Goal: Task Accomplishment & Management: Use online tool/utility

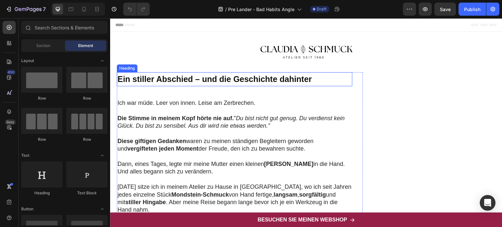
click at [267, 75] on strong "Ein stiller Abschied – und die Geschichte dahinter" at bounding box center [214, 79] width 194 height 9
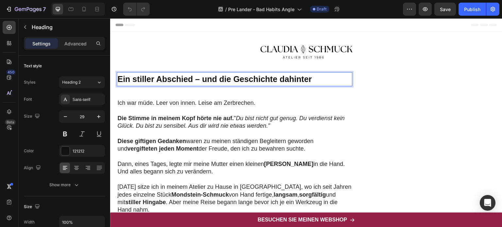
click at [269, 76] on strong "Ein stiller Abschied – und die Geschichte dahinter" at bounding box center [214, 79] width 194 height 9
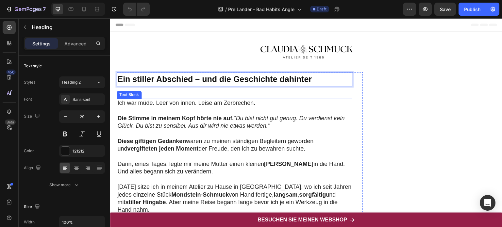
click at [149, 107] on p "Ich war müde. Leer von innen. Leise am Zerbrechen." at bounding box center [234, 103] width 234 height 8
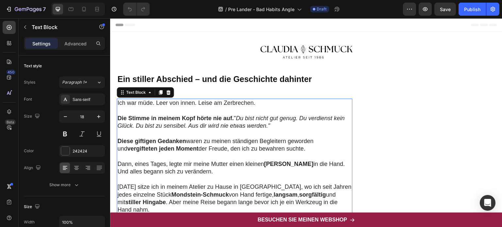
click at [124, 100] on p "Ich war müde. Leer von innen. Leise am Zerbrechen." at bounding box center [234, 103] width 234 height 8
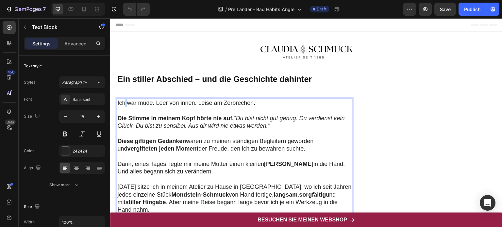
click at [124, 100] on p "Ich war müde. Leer von innen. Leise am Zerbrechen." at bounding box center [234, 103] width 234 height 8
click at [199, 100] on p "Ich war müde. Leer von innen. Leise am Zerbrechen." at bounding box center [234, 103] width 234 height 8
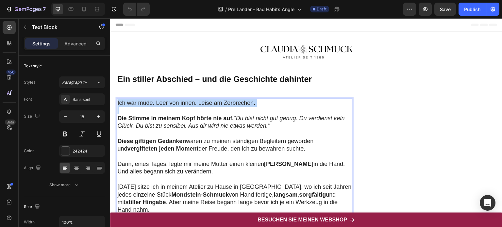
click at [199, 100] on p "Ich war müde. Leer von innen. Leise am Zerbrechen." at bounding box center [234, 103] width 234 height 8
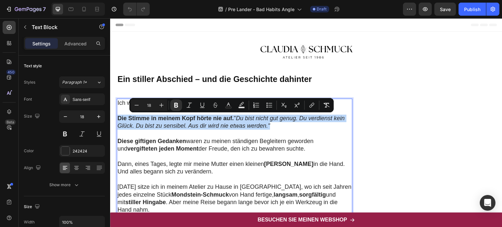
drag, startPoint x: 118, startPoint y: 117, endPoint x: 272, endPoint y: 127, distance: 154.9
click at [272, 127] on p "Die Stimme in meinem Kopf hörte nie auf. " Du bist nicht gut genug. Du verdiens…" at bounding box center [234, 122] width 234 height 15
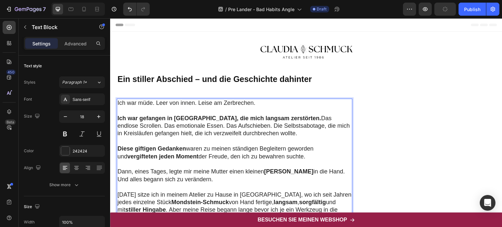
drag, startPoint x: 118, startPoint y: 147, endPoint x: 308, endPoint y: 157, distance: 190.4
click at [308, 157] on p "Diese giftigen Gedanken waren zu meinen ständigen Begleitern geworden und vergi…" at bounding box center [234, 152] width 234 height 15
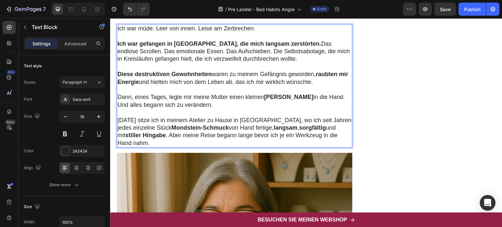
scroll to position [76, 0]
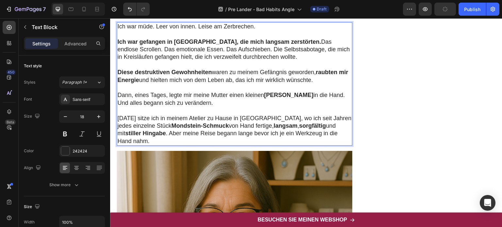
drag, startPoint x: 189, startPoint y: 103, endPoint x: 117, endPoint y: 95, distance: 72.0
click at [117, 95] on p "Dann, eines Tages, legte mir meine Mutter einen kleinen Stein in die Hand. Und …" at bounding box center [234, 99] width 234 height 15
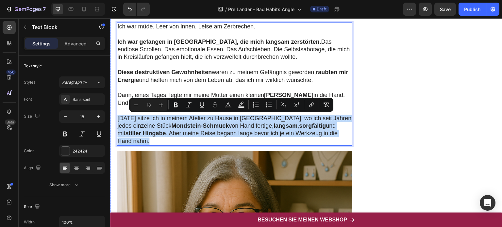
drag, startPoint x: 136, startPoint y: 143, endPoint x: 116, endPoint y: 117, distance: 32.6
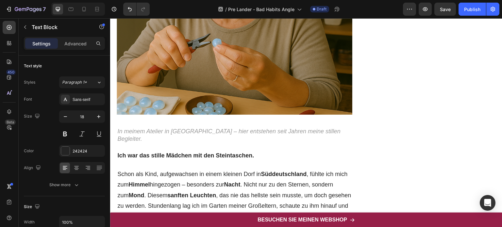
scroll to position [349, 0]
click at [254, 127] on p "In meinem Atelier in [GEOGRAPHIC_DATA] – hier entstehen seit Jahren meine still…" at bounding box center [234, 134] width 234 height 15
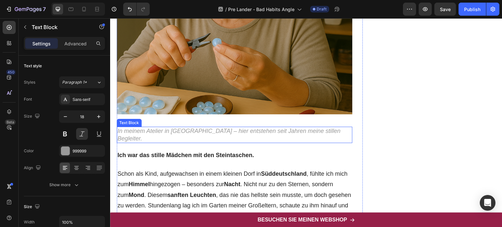
click at [254, 127] on p "In meinem Atelier in [GEOGRAPHIC_DATA] – hier entstehen seit Jahren meine still…" at bounding box center [234, 134] width 234 height 15
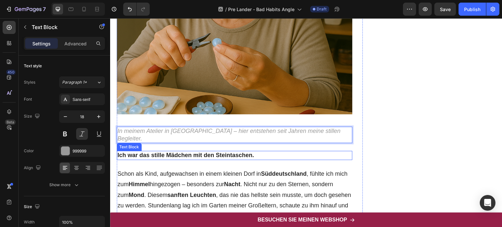
click at [169, 152] on strong "Ich war das stille Mädchen mit den Steintaschen." at bounding box center [185, 155] width 137 height 7
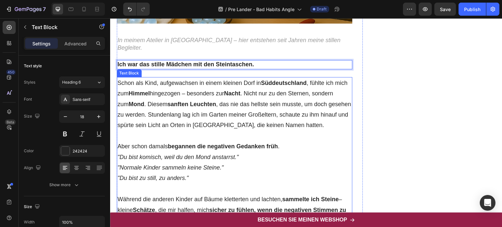
scroll to position [450, 0]
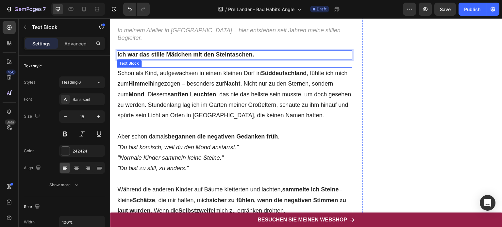
click at [248, 89] on p "Schon als Kind, aufgewachsen in einem kleinen Dorf in [GEOGRAPHIC_DATA] , fühlt…" at bounding box center [234, 94] width 234 height 53
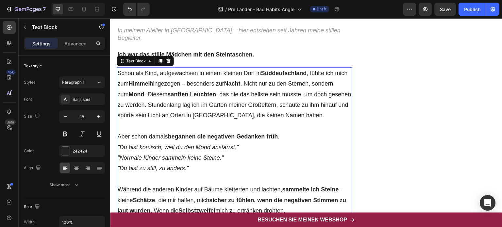
click at [309, 105] on p "Schon als Kind, aufgewachsen in einem kleinen Dorf in [GEOGRAPHIC_DATA] , fühlt…" at bounding box center [234, 94] width 234 height 53
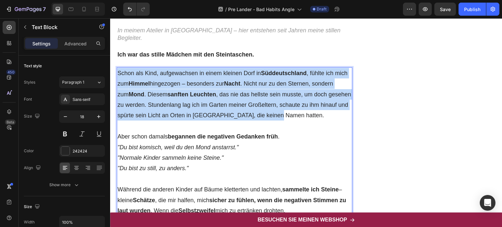
drag, startPoint x: 314, startPoint y: 105, endPoint x: 118, endPoint y: 61, distance: 200.8
click at [118, 68] on p "Schon als Kind, aufgewachsen in einem kleinen Dorf in [GEOGRAPHIC_DATA] , fühlt…" at bounding box center [234, 94] width 234 height 53
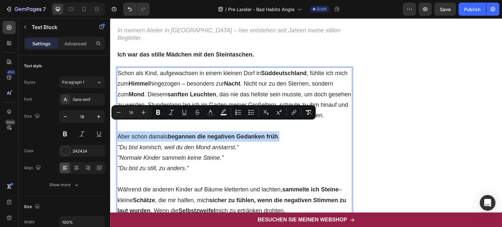
drag, startPoint x: 285, startPoint y: 125, endPoint x: 118, endPoint y: 126, distance: 166.4
click at [118, 131] on p "Aber schon damals begannen die negativen Gedanken früh ." at bounding box center [234, 136] width 234 height 10
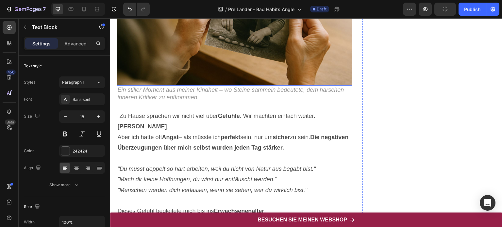
scroll to position [792, 0]
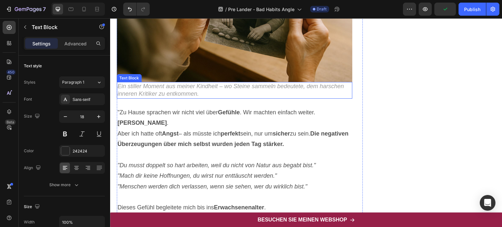
click at [190, 83] on p "Ein stiller Moment aus meiner Kindheit – wo Steine sammeln bedeutete, dem harsc…" at bounding box center [234, 90] width 234 height 15
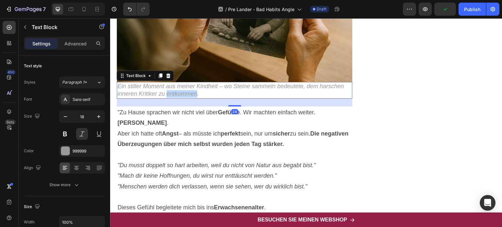
click at [190, 83] on p "Ein stiller Moment aus meiner Kindheit – wo Steine sammeln bedeutete, dem harsc…" at bounding box center [234, 90] width 234 height 15
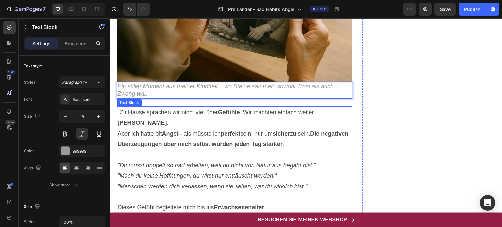
click at [141, 111] on p ""Zu Hause sprachen wir nicht viel über Gefühle . Wir machten einfach weiter. Bl…" at bounding box center [234, 117] width 234 height 21
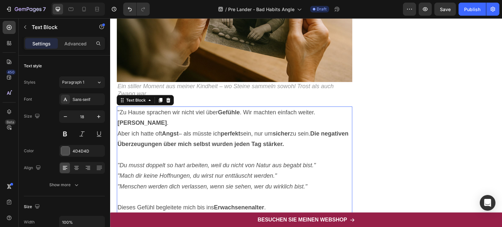
click at [133, 110] on p ""Zu Hause sprachen wir nicht viel über Gefühle . Wir machten einfach weiter. Bl…" at bounding box center [234, 117] width 234 height 21
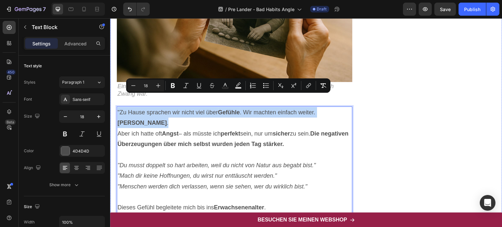
drag, startPoint x: 133, startPoint y: 110, endPoint x: 116, endPoint y: 94, distance: 22.9
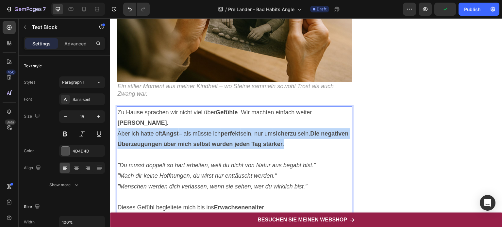
drag, startPoint x: 317, startPoint y: 131, endPoint x: 117, endPoint y: 120, distance: 200.9
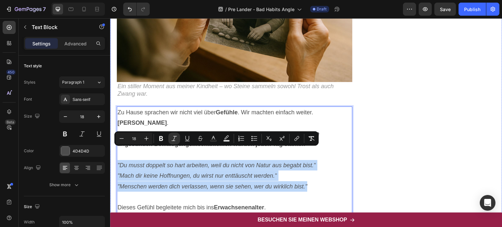
drag, startPoint x: 310, startPoint y: 172, endPoint x: 115, endPoint y: 150, distance: 195.7
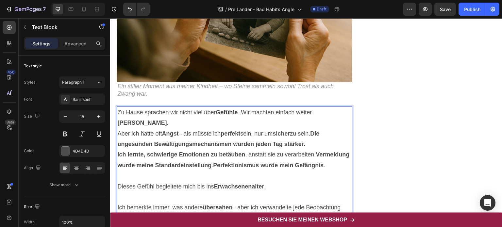
click at [313, 131] on p "Aber ich hatte oft Angst – als müsste ich perfekt sein, nur um sicher zu sein. …" at bounding box center [234, 138] width 234 height 21
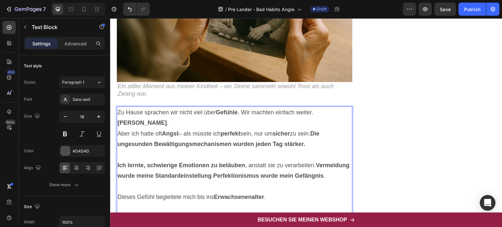
click at [149, 170] on p "Ich lernte, schwierige Emotionen zu betäuben , anstatt sie zu verarbeiten. Verm…" at bounding box center [234, 170] width 234 height 21
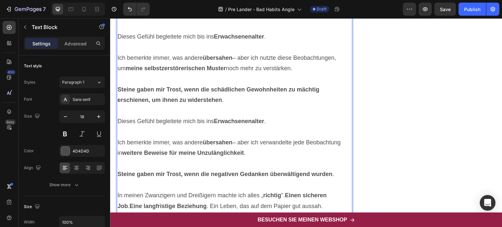
scroll to position [957, 0]
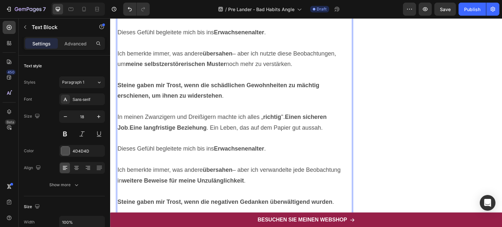
click at [263, 114] on strong "richtig" at bounding box center [272, 117] width 18 height 7
click at [312, 125] on p "In meinen Zwanzigern und Dreißigern machte ich alles " richtig ". Einen sichere…" at bounding box center [234, 122] width 234 height 21
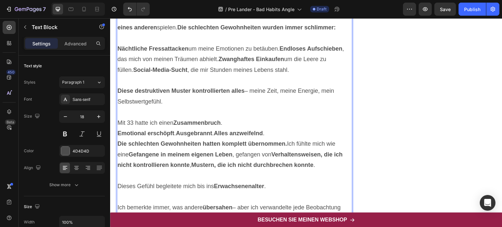
scroll to position [1090, 0]
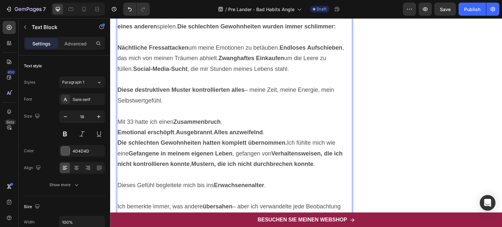
click at [221, 119] on strong "Zusammenbruch" at bounding box center [196, 122] width 47 height 7
click at [232, 119] on p "Mit 33 hatte ich einen Zusammenbruch ." at bounding box center [234, 122] width 234 height 10
click at [320, 162] on p "Die schlechten Gewohnheiten hatten komplett übernommen. Ich fühlte mich wie ein…" at bounding box center [234, 154] width 234 height 32
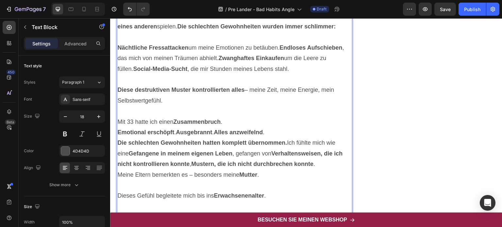
click at [321, 162] on p "Die schlechten Gewohnheiten hatten komplett übernommen. Ich fühlte mich wie ein…" at bounding box center [234, 154] width 234 height 32
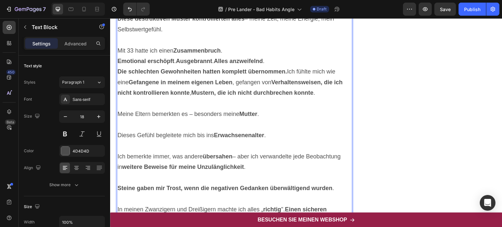
scroll to position [1161, 0]
click at [270, 109] on p "Meine Eltern bemerkten es – besonders meine Mutter ." at bounding box center [234, 114] width 234 height 10
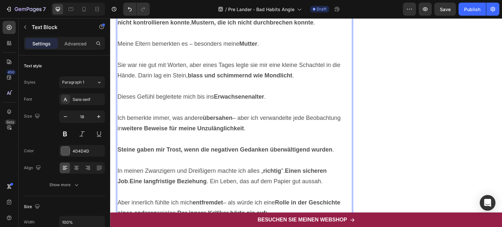
scroll to position [1232, 0]
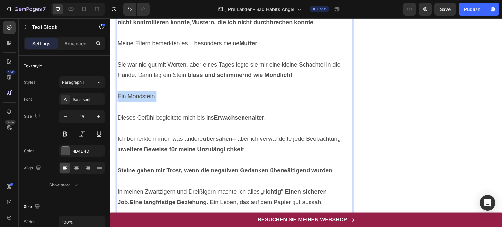
drag, startPoint x: 159, startPoint y: 92, endPoint x: 111, endPoint y: 93, distance: 48.0
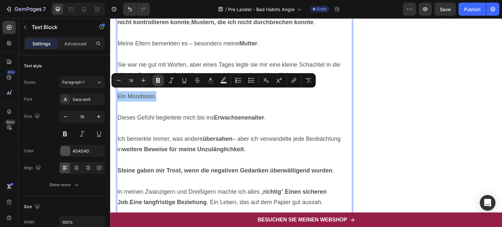
click at [154, 84] on button "Bold" at bounding box center [158, 81] width 12 height 12
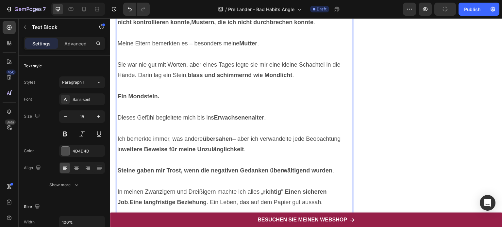
click at [163, 93] on p "Ein Mondstein." at bounding box center [234, 96] width 234 height 10
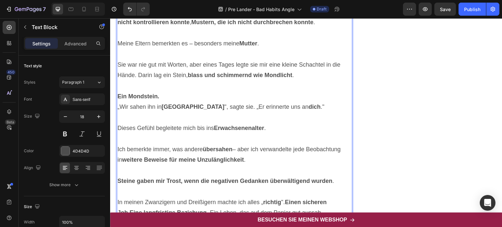
click at [166, 91] on p "Ein Mondstein." at bounding box center [234, 96] width 234 height 10
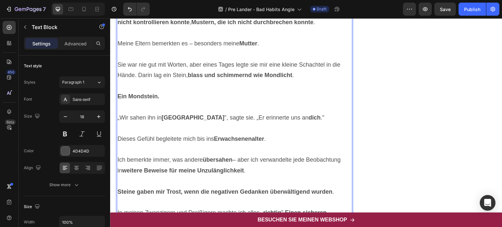
click at [119, 115] on p "„Wir sahen ihn in [GEOGRAPHIC_DATA] ", sagte sie. „Er erinnerte uns an dich ."" at bounding box center [234, 117] width 234 height 10
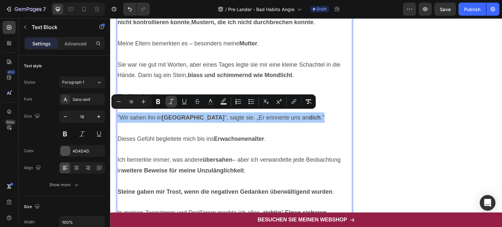
click at [171, 104] on icon "Editor contextual toolbar" at bounding box center [171, 101] width 7 height 7
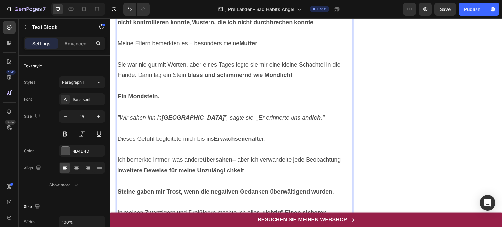
click at [199, 87] on p "Rich Text Editor. Editing area: main" at bounding box center [234, 86] width 234 height 10
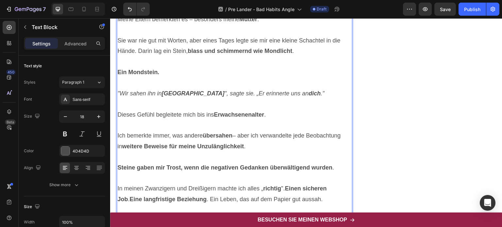
scroll to position [1263, 0]
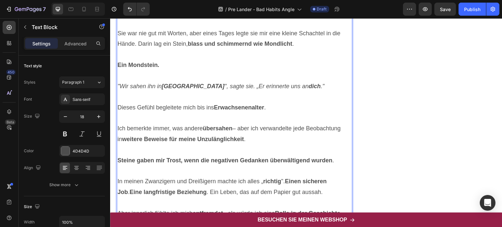
click at [119, 106] on p "Dieses Gefühl begleitete mich bis ins Erwachsenenalter ." at bounding box center [234, 107] width 234 height 10
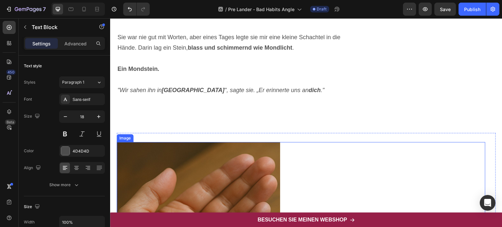
scroll to position [1251, 0]
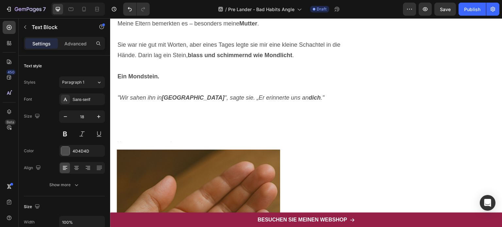
click at [232, 77] on p "Ein Mondstein." at bounding box center [234, 76] width 234 height 10
click at [302, 95] on p ""Wir sahen ihn in [GEOGRAPHIC_DATA] ", sagte sie. „Er erinnerte uns an dich ."" at bounding box center [234, 97] width 234 height 10
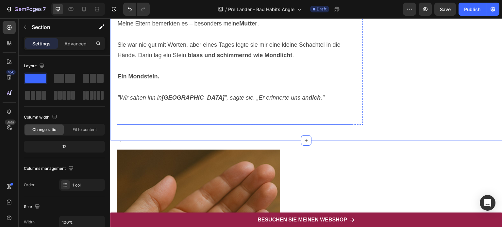
click at [133, 116] on p "Rich Text Editor. Editing area: main" at bounding box center [234, 119] width 234 height 10
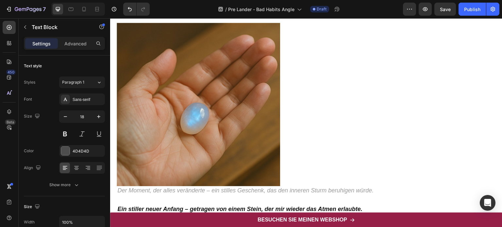
scroll to position [1414, 0]
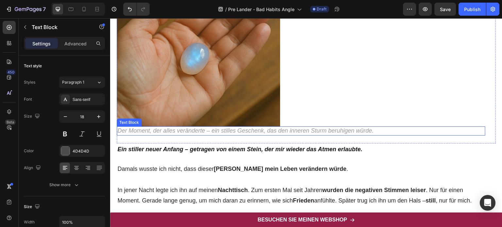
click at [189, 131] on icon "Der Moment, der alles veränderte – ein stilles Geschenk, das den inneren Sturm …" at bounding box center [245, 130] width 256 height 7
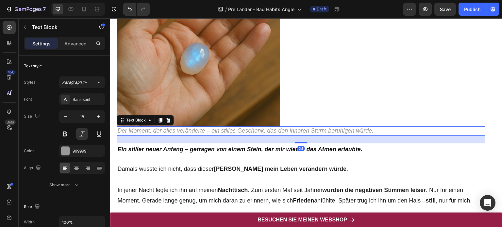
click at [189, 131] on icon "Der Moment, der alles veränderte – ein stilles Geschenk, das den inneren Sturm …" at bounding box center [245, 130] width 256 height 7
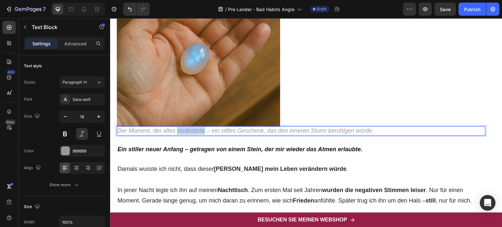
click at [189, 131] on icon "Der Moment, der alles veränderte – ein stilles Geschenk, das den inneren Sturm …" at bounding box center [245, 130] width 256 height 7
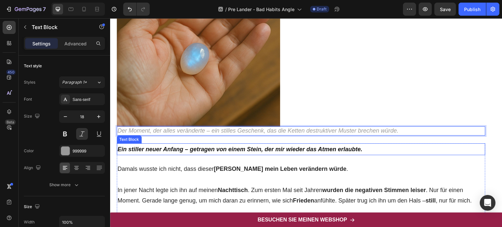
scroll to position [1461, 0]
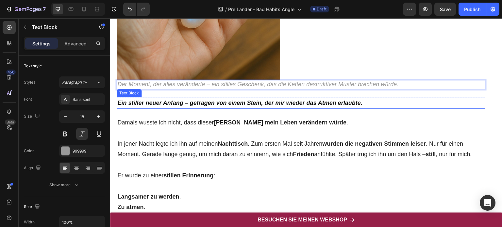
click at [238, 104] on strong "Ein stiller neuer Anfang – getragen von einem Stein, der mir wieder das Atmen e…" at bounding box center [239, 103] width 245 height 7
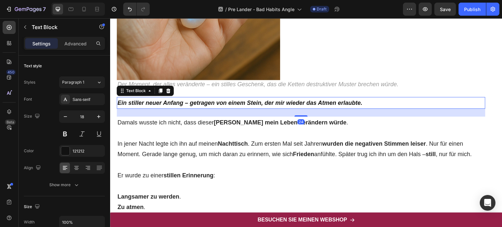
click at [238, 104] on strong "Ein stiller neuer Anfang – getragen von einem Stein, der mir wieder das Atmen e…" at bounding box center [239, 103] width 245 height 7
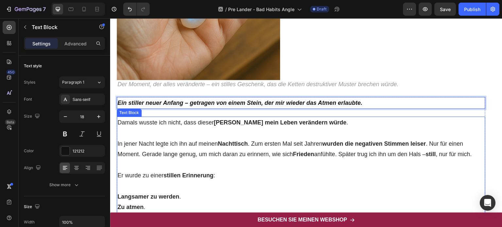
click at [182, 122] on p "Damals wusste ich nicht, dass dieser Stein mein Leben verändern würde ." at bounding box center [300, 122] width 367 height 10
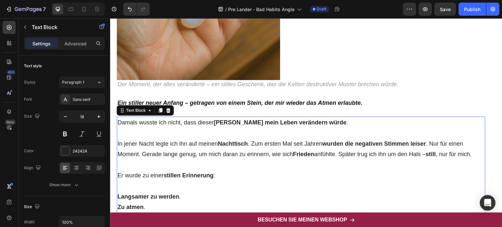
click at [182, 122] on p "Damals wusste ich nicht, dass dieser Stein mein Leben verändern würde ." at bounding box center [300, 122] width 367 height 10
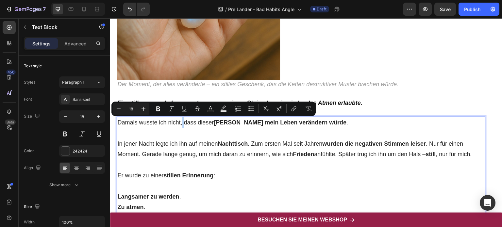
click at [139, 122] on p "Damals wusste ich nicht, dass dieser Stein mein Leben verändern würde ." at bounding box center [300, 122] width 367 height 10
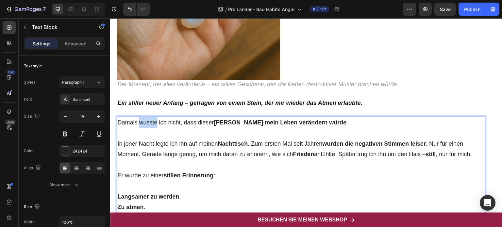
click at [139, 122] on p "Damals wusste ich nicht, dass dieser Stein mein Leben verändern würde ." at bounding box center [300, 122] width 367 height 10
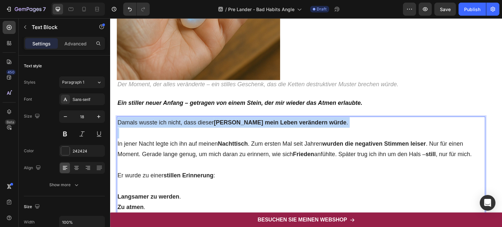
click at [139, 122] on p "Damals wusste ich nicht, dass dieser Stein mein Leben verändern würde ." at bounding box center [300, 122] width 367 height 10
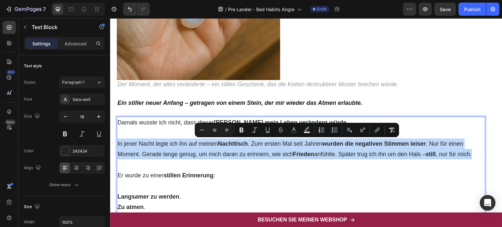
drag, startPoint x: 118, startPoint y: 143, endPoint x: 476, endPoint y: 155, distance: 358.7
click at [476, 155] on p "In jener Nacht legte ich ihn auf meinen Nachttisch . Zum ersten Mal seit Jahren…" at bounding box center [300, 149] width 367 height 21
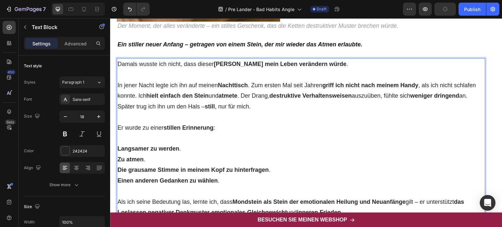
scroll to position [1539, 0]
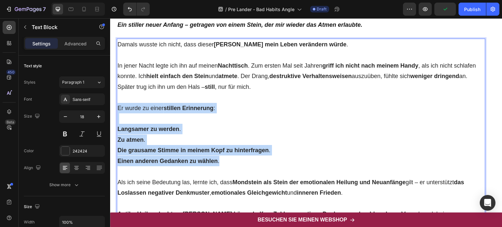
drag, startPoint x: 220, startPoint y: 160, endPoint x: 117, endPoint y: 109, distance: 115.2
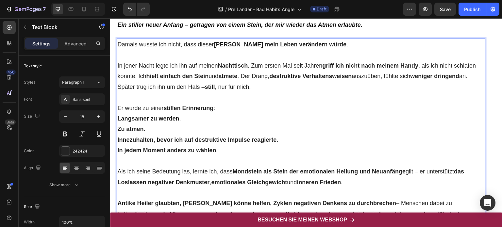
click at [221, 106] on p "Er wurde zu einer stillen Erinnerung :" at bounding box center [300, 108] width 367 height 10
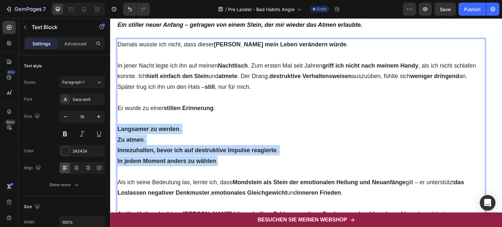
drag, startPoint x: 118, startPoint y: 129, endPoint x: 228, endPoint y: 161, distance: 114.7
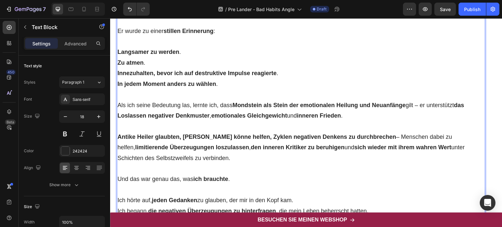
scroll to position [1623, 0]
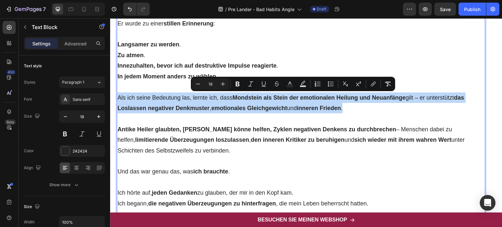
drag, startPoint x: 118, startPoint y: 96, endPoint x: 351, endPoint y: 108, distance: 234.0
click at [351, 108] on p "Als ich seine Bedeutung las, lernte ich, dass [PERSON_NAME] als Stein der emoti…" at bounding box center [300, 102] width 367 height 21
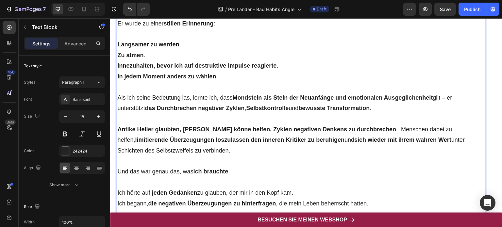
drag, startPoint x: 117, startPoint y: 128, endPoint x: 246, endPoint y: 146, distance: 130.3
click at [246, 146] on p "Antike Heiler glaubten, [PERSON_NAME] könne helfen, Zyklen negativen Denkens zu…" at bounding box center [300, 140] width 367 height 32
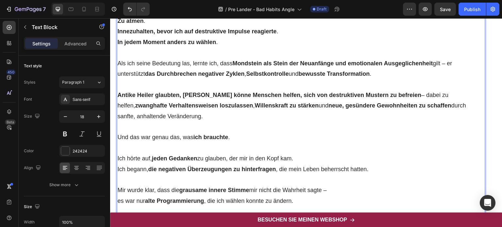
scroll to position [1659, 0]
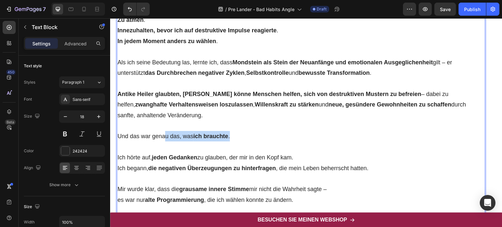
drag, startPoint x: 233, startPoint y: 136, endPoint x: 114, endPoint y: 136, distance: 119.3
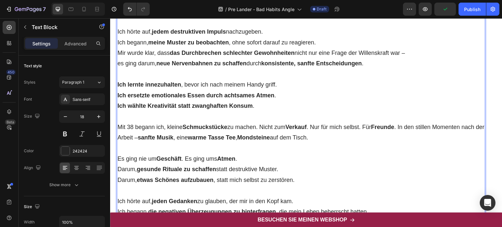
scroll to position [1838, 0]
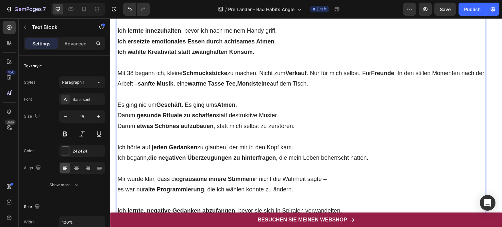
click at [131, 134] on p "Rich Text Editor. Editing area: main" at bounding box center [300, 136] width 367 height 10
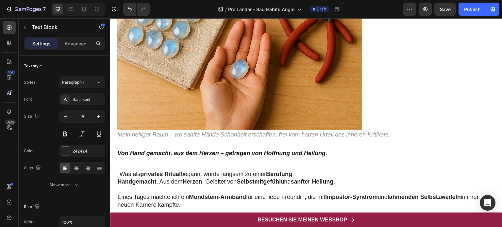
scroll to position [2095, 0]
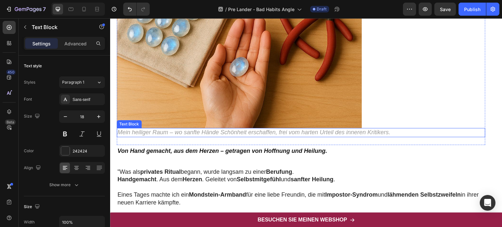
click at [136, 134] on icon "Mein heiliger Raum – wo sanfte Hände Schönheit erschaffen, frei vom harten Urte…" at bounding box center [253, 132] width 273 height 7
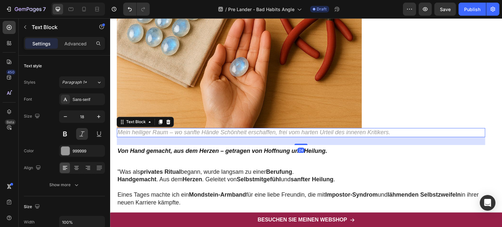
click at [142, 132] on icon "Mein heiliger Raum – wo sanfte Hände Schönheit erschaffen, frei vom harten Urte…" at bounding box center [253, 132] width 273 height 7
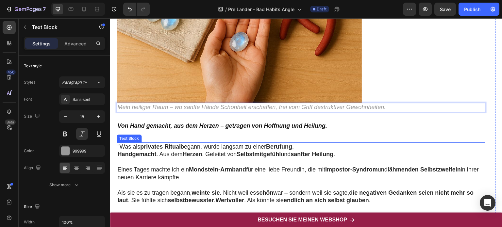
scroll to position [2123, 0]
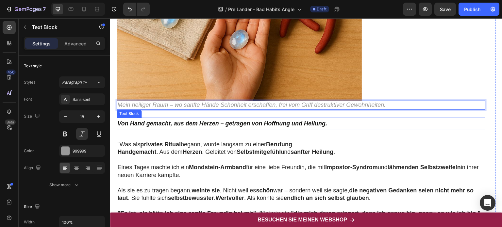
click at [225, 124] on strong "Von Hand gemacht, aus dem Herzen – getragen von Hoffnung und Heilung." at bounding box center [222, 123] width 210 height 7
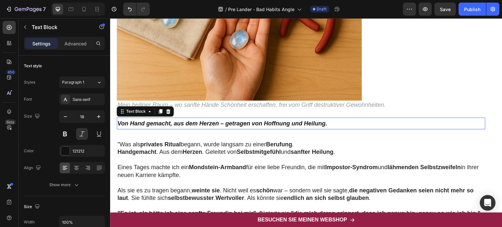
click at [225, 124] on strong "Von Hand gemacht, aus dem Herzen – getragen von Hoffnung und Heilung." at bounding box center [222, 123] width 210 height 7
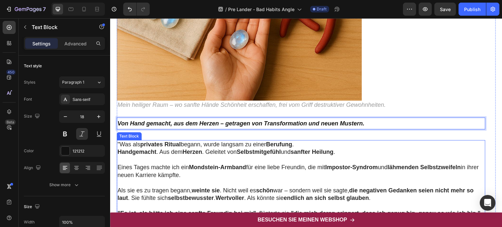
click at [148, 145] on strong "privates Ritual" at bounding box center [160, 144] width 41 height 7
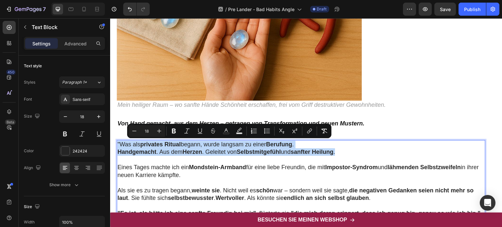
drag, startPoint x: 342, startPoint y: 151, endPoint x: 116, endPoint y: 144, distance: 225.6
click at [116, 144] on div "Text Block Image Der Moment, der alles veränderte – ein stilles Geschenk, das d…" at bounding box center [306, 120] width 392 height 1750
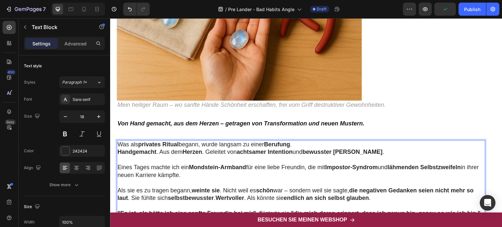
drag, startPoint x: 118, startPoint y: 167, endPoint x: 209, endPoint y: 173, distance: 92.0
click at [209, 173] on p "Eines Tages machte ich ein Mondstein-Armband für eine liebe Freundin, die mit I…" at bounding box center [300, 171] width 367 height 15
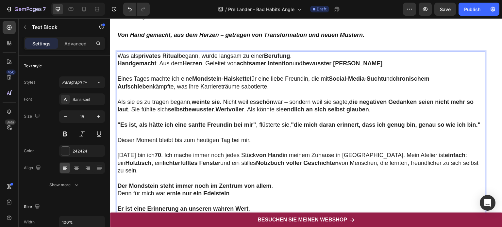
scroll to position [2212, 0]
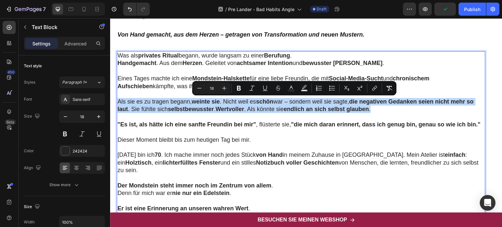
drag, startPoint x: 118, startPoint y: 101, endPoint x: 384, endPoint y: 110, distance: 266.2
click at [384, 110] on p "Als sie es zu tragen begann, weinte sie . Nicht weil es schön war – sondern wei…" at bounding box center [300, 105] width 367 height 15
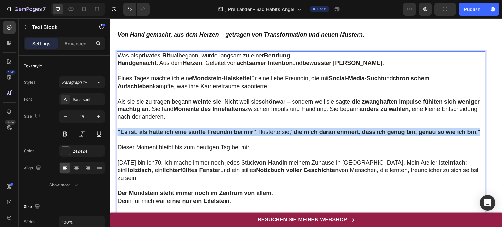
drag, startPoint x: 133, startPoint y: 137, endPoint x: 114, endPoint y: 132, distance: 19.7
click at [114, 132] on div "Text Block Image Der Moment, der alles veränderte – ein stilles Geschenk, das d…" at bounding box center [306, 35] width 392 height 1758
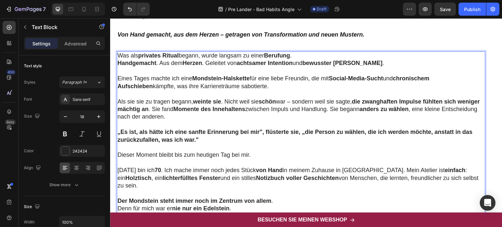
click at [121, 133] on strong "„Es ist, als hätte ich eine sanfte Erinnerung bei mir", flüsterte sie, „die Per…" at bounding box center [294, 136] width 355 height 14
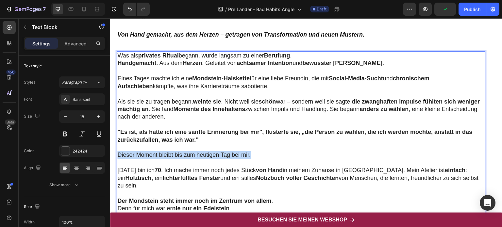
drag, startPoint x: 253, startPoint y: 155, endPoint x: 118, endPoint y: 155, distance: 134.7
click at [118, 155] on p "Dieser Moment bleibt bis zum heutigen Tag bei mir." at bounding box center [300, 155] width 367 height 8
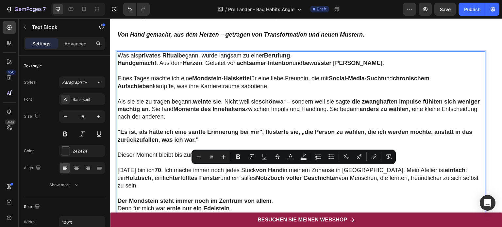
drag, startPoint x: 118, startPoint y: 168, endPoint x: 469, endPoint y: 179, distance: 351.9
click at [469, 179] on p "[DATE] bin ich 70 . Ich mache immer noch jedes Stück von Hand in meinem Zuhause…" at bounding box center [300, 178] width 367 height 23
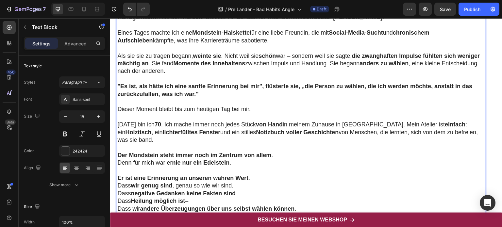
scroll to position [2279, 0]
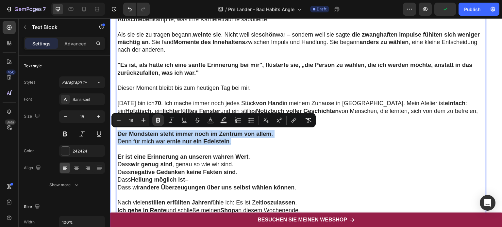
drag, startPoint x: 234, startPoint y: 142, endPoint x: 111, endPoint y: 134, distance: 123.8
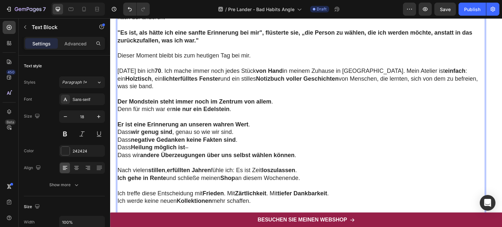
scroll to position [2312, 0]
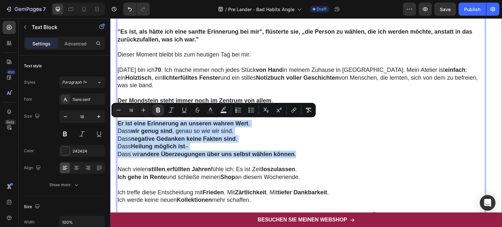
drag, startPoint x: 301, startPoint y: 154, endPoint x: 111, endPoint y: 124, distance: 192.6
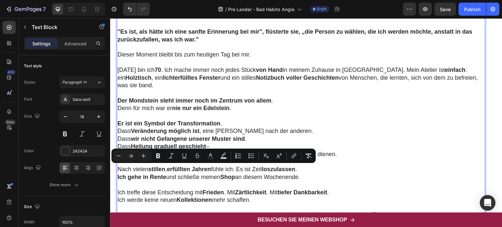
drag, startPoint x: 118, startPoint y: 168, endPoint x: 310, endPoint y: 176, distance: 192.7
click at [310, 176] on p "Nach vielen stillen , erfüllten Jahren fühle ich: Es ist Zeit loszulassen . Ich…" at bounding box center [300, 173] width 367 height 15
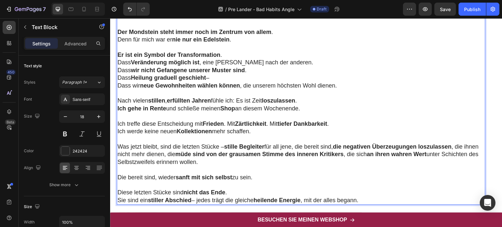
scroll to position [2381, 0]
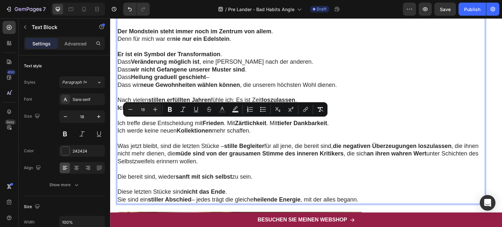
drag, startPoint x: 117, startPoint y: 121, endPoint x: 262, endPoint y: 131, distance: 145.1
click at [262, 131] on p "Ich treffe diese Entscheidung mit Frieden . Mit Zärtlichkeit . Mit tiefer Dankb…" at bounding box center [300, 127] width 367 height 15
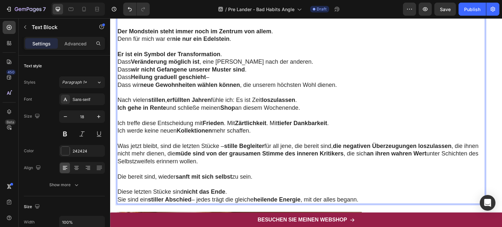
drag, startPoint x: 117, startPoint y: 144, endPoint x: 247, endPoint y: 161, distance: 131.6
click at [247, 161] on p "Was jetzt bleibt, sind die letzten Stücke – stille Begleiter für all jene, die …" at bounding box center [300, 153] width 367 height 23
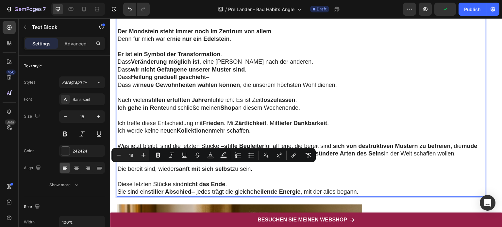
drag, startPoint x: 118, startPoint y: 167, endPoint x: 277, endPoint y: 167, distance: 159.2
click at [277, 167] on p "Die bereit sind, wieder sanft mit sich selbst zu sein." at bounding box center [300, 169] width 367 height 8
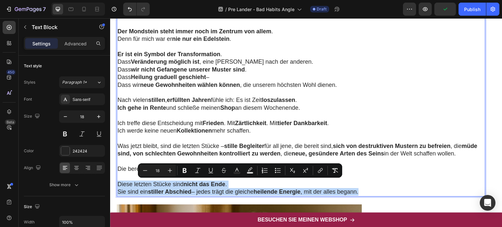
drag, startPoint x: 119, startPoint y: 183, endPoint x: 370, endPoint y: 193, distance: 250.8
click at [370, 193] on p "Diese letzten Stücke sind nicht das Ende . Sie sind ein stiller Abschied – jede…" at bounding box center [300, 188] width 367 height 15
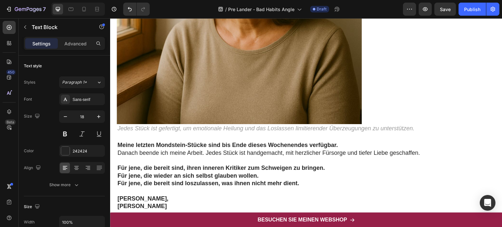
scroll to position [2765, 0]
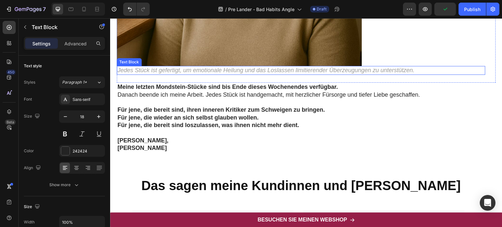
click at [178, 71] on p "Jedes Stück ist gefertigt, um emotionale Heilung und das Loslassen limitierende…" at bounding box center [300, 71] width 367 height 8
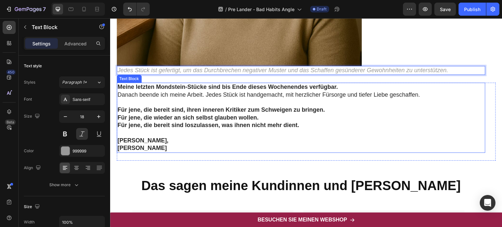
click at [173, 86] on strong "Meine letzten Mondstein-Stücke sind bis Ende dieses Wochenendes verfügbar." at bounding box center [227, 87] width 221 height 7
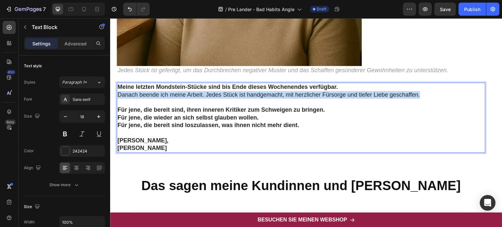
drag, startPoint x: 117, startPoint y: 94, endPoint x: 439, endPoint y: 97, distance: 322.3
click at [439, 97] on div "Meine letzten Mondstein-Stücke sind bis Ende dieses Wochenendes verfügbar. Dana…" at bounding box center [301, 118] width 369 height 70
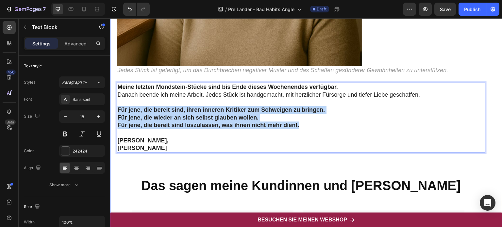
drag, startPoint x: 303, startPoint y: 126, endPoint x: 116, endPoint y: 110, distance: 187.3
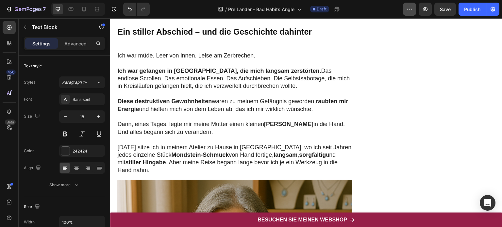
scroll to position [0, 0]
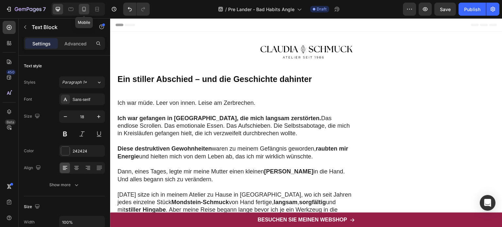
click at [82, 8] on icon at bounding box center [84, 9] width 4 height 5
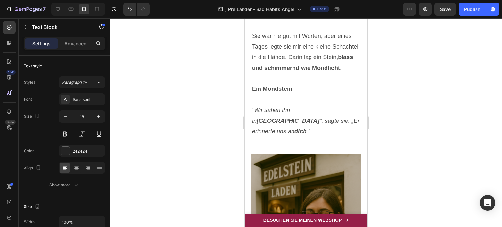
scroll to position [1715, 0]
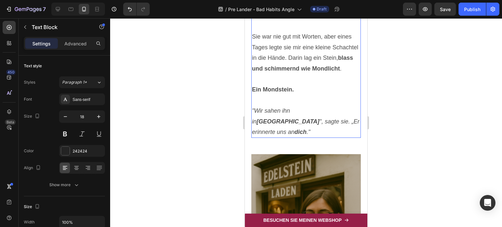
click at [265, 135] on icon ""Wir sahen ihn in [GEOGRAPHIC_DATA] ", sagte sie. „Er erinnerte uns an dich ."" at bounding box center [306, 122] width 108 height 28
click at [55, 9] on icon at bounding box center [58, 9] width 7 height 7
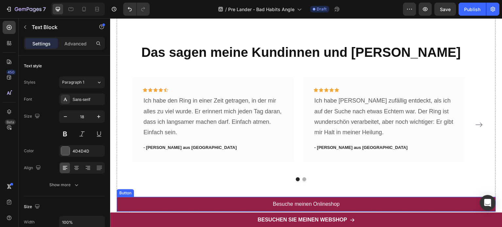
scroll to position [3037, 0]
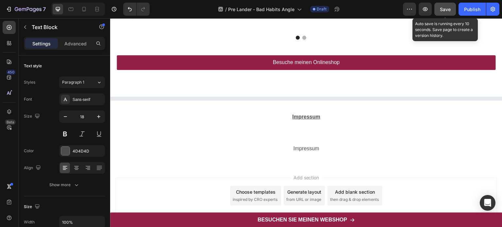
click at [449, 9] on span "Save" at bounding box center [445, 10] width 11 height 6
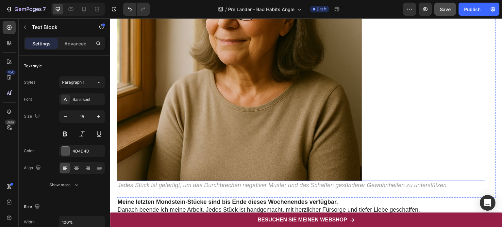
scroll to position [2654, 0]
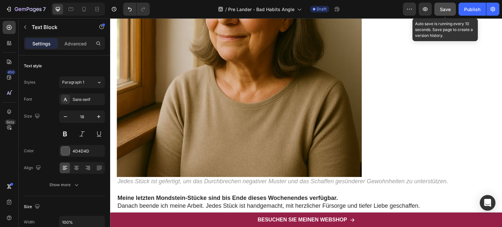
click at [442, 9] on span "Save" at bounding box center [445, 10] width 11 height 6
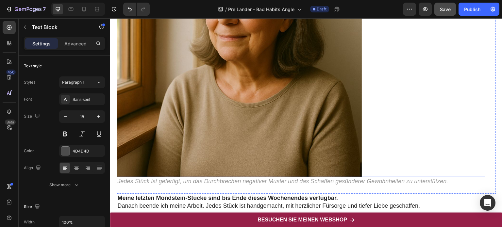
click at [425, 124] on div at bounding box center [301, 54] width 369 height 245
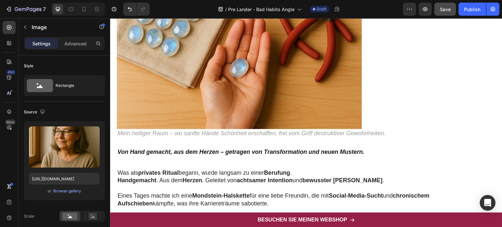
scroll to position [2094, 0]
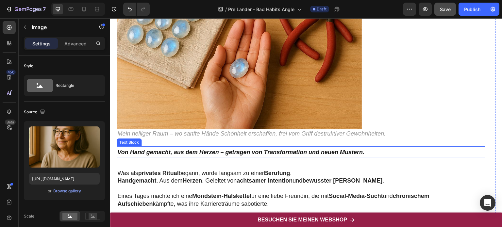
click at [281, 153] on strong "Von Hand gemacht, aus dem Herzen – getragen von Transformation und neuen Muster…" at bounding box center [240, 152] width 247 height 7
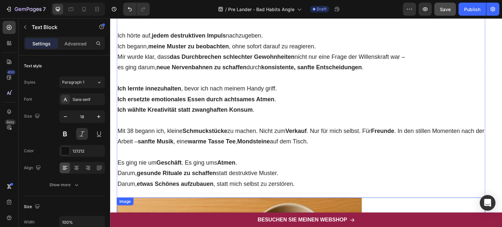
scroll to position [1771, 0]
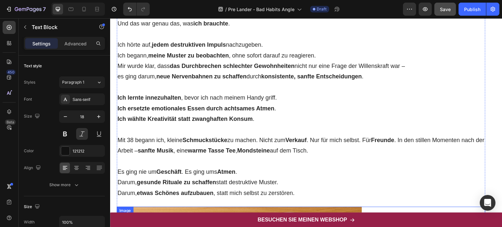
click at [318, 87] on p at bounding box center [300, 87] width 367 height 10
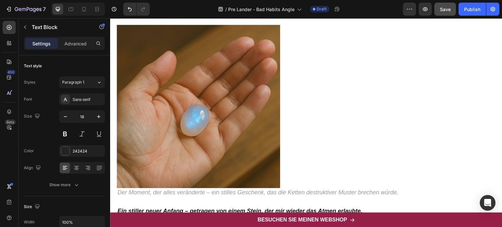
scroll to position [1320, 0]
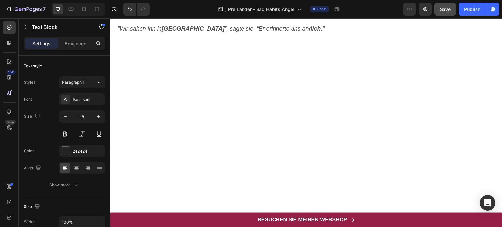
type input "16"
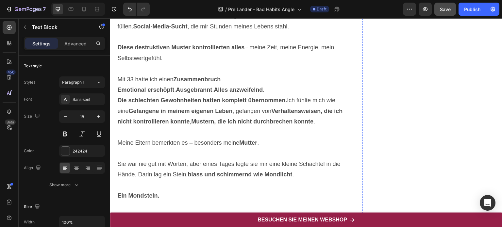
click at [247, 81] on p "Mit 33 hatte ich einen Zusammenbruch ." at bounding box center [234, 79] width 234 height 10
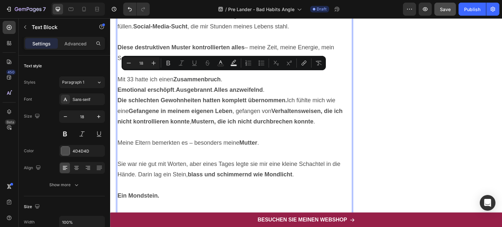
click at [196, 87] on strong "Ausgebrannt" at bounding box center [194, 90] width 36 height 7
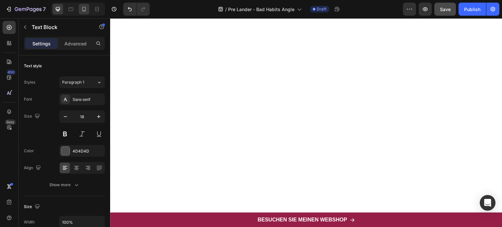
scroll to position [1505, 0]
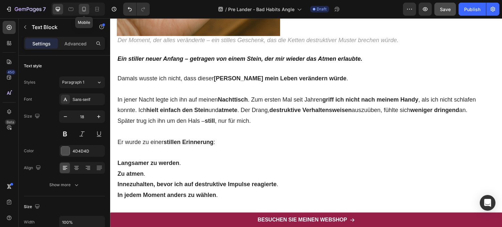
click at [85, 10] on icon at bounding box center [84, 9] width 4 height 5
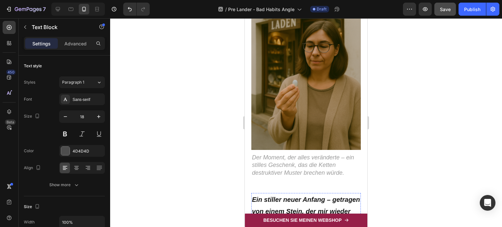
scroll to position [1367, 0]
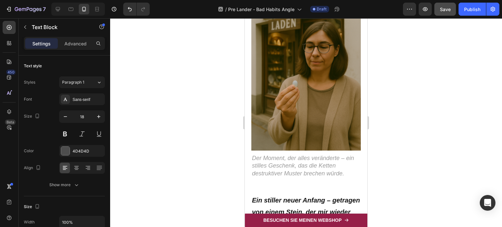
click at [420, 130] on div at bounding box center [306, 122] width 392 height 209
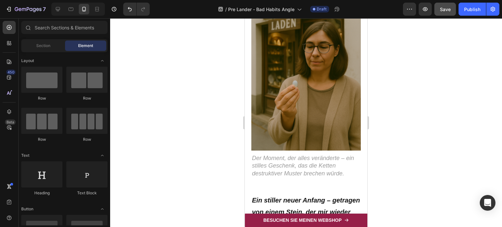
click at [420, 130] on div at bounding box center [306, 122] width 392 height 209
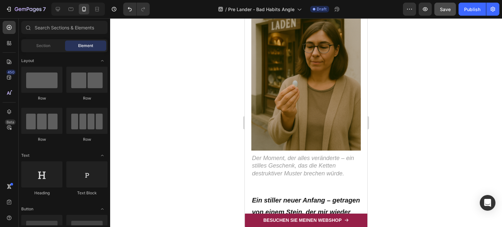
click at [420, 130] on div at bounding box center [306, 122] width 392 height 209
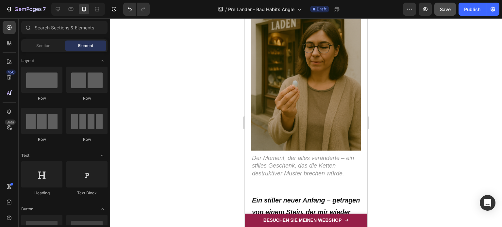
click at [420, 130] on div at bounding box center [306, 122] width 392 height 209
click at [195, 61] on div at bounding box center [306, 122] width 392 height 209
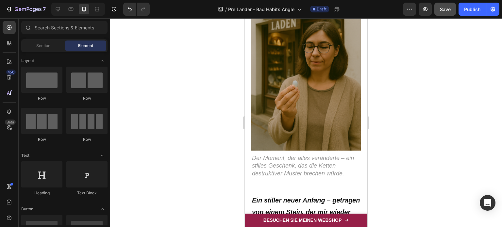
click at [195, 61] on div at bounding box center [306, 122] width 392 height 209
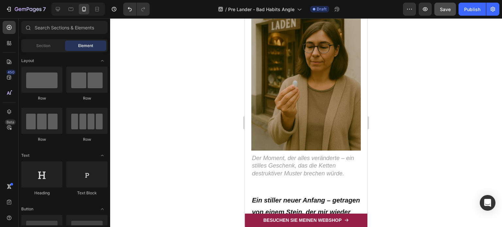
click at [195, 61] on div at bounding box center [306, 122] width 392 height 209
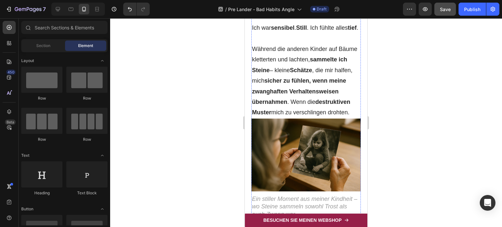
scroll to position [795, 0]
click at [404, 124] on div at bounding box center [306, 122] width 392 height 209
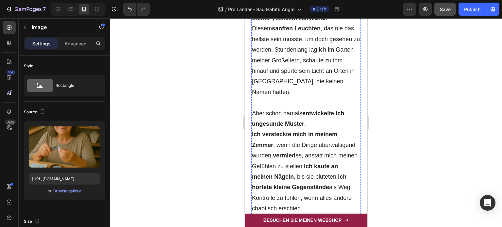
scroll to position [590, 0]
